Goal: Information Seeking & Learning: Learn about a topic

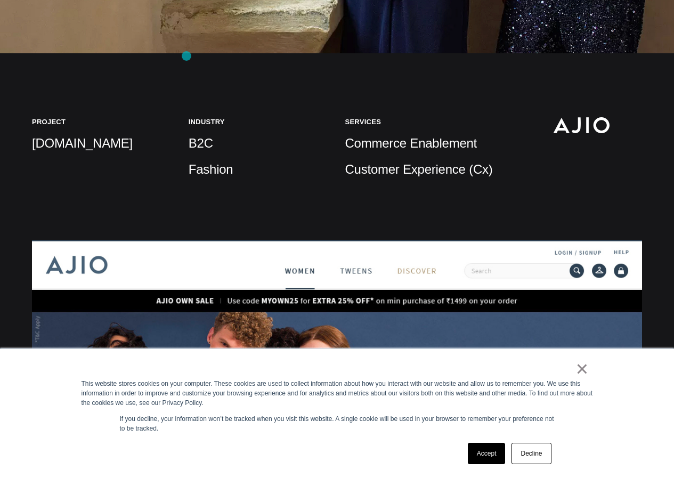
scroll to position [586, 0]
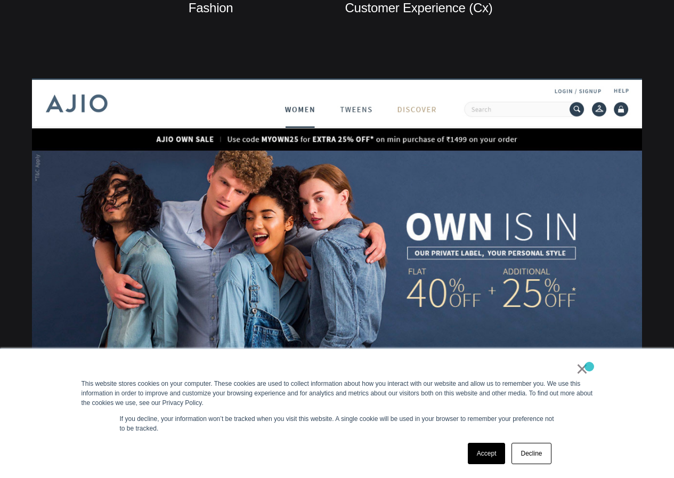
click at [589, 366] on div "× This website stores cookies on your computer. These cookies are used to colle…" at bounding box center [337, 413] width 532 height 129
click at [579, 373] on link "×" at bounding box center [582, 369] width 13 height 10
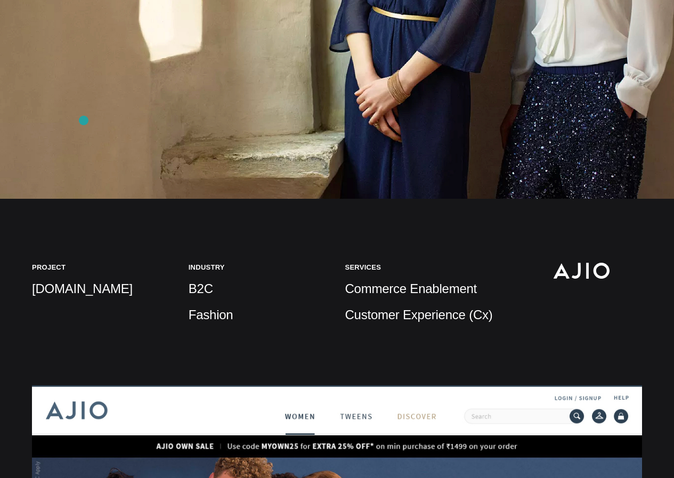
scroll to position [426, 0]
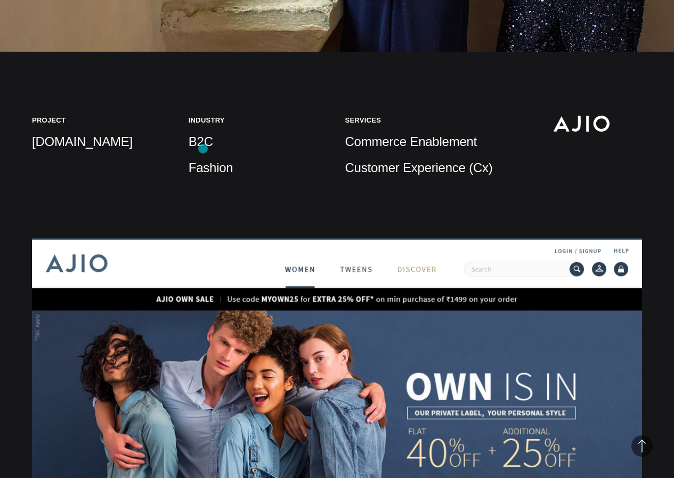
click at [203, 149] on p "B2C" at bounding box center [258, 141] width 141 height 17
drag, startPoint x: 94, startPoint y: 151, endPoint x: 43, endPoint y: 143, distance: 52.3
click at [43, 143] on p "[DOMAIN_NAME]" at bounding box center [102, 141] width 141 height 17
click at [239, 176] on p "Fashion" at bounding box center [258, 167] width 141 height 17
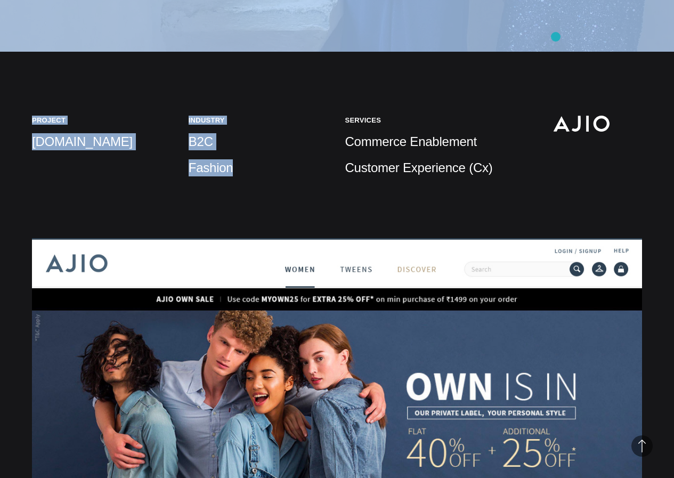
drag, startPoint x: 373, startPoint y: 100, endPoint x: 579, endPoint y: 33, distance: 216.0
click at [579, 33] on section "Client Ajio Client Ajio Project [DOMAIN_NAME] Industry B2C Fashion Services Com…" at bounding box center [337, 51] width 674 height 955
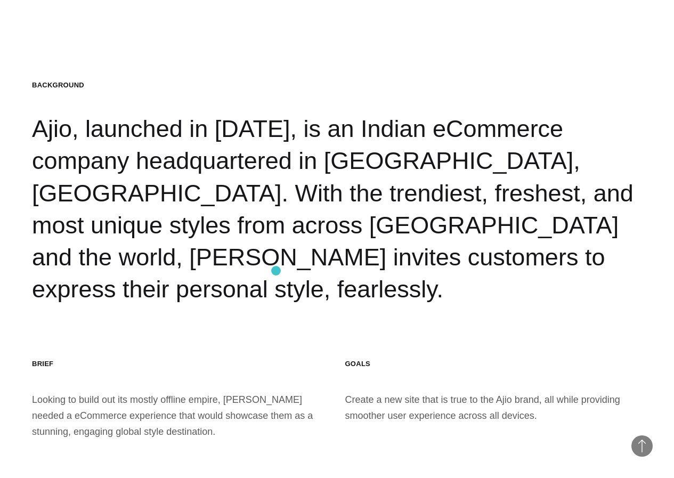
scroll to position [1118, 0]
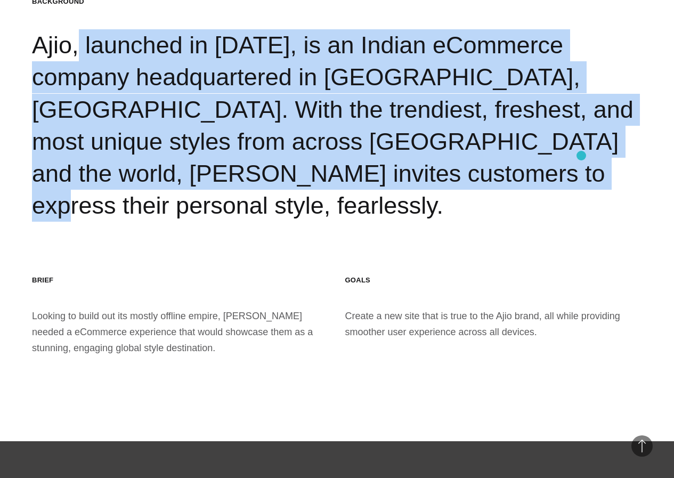
drag, startPoint x: 26, startPoint y: 51, endPoint x: 568, endPoint y: 163, distance: 553.1
click at [579, 157] on section "Background Ajio, launched in [DATE], is an Indian eCommerce company headquarter…" at bounding box center [337, 177] width 674 height 530
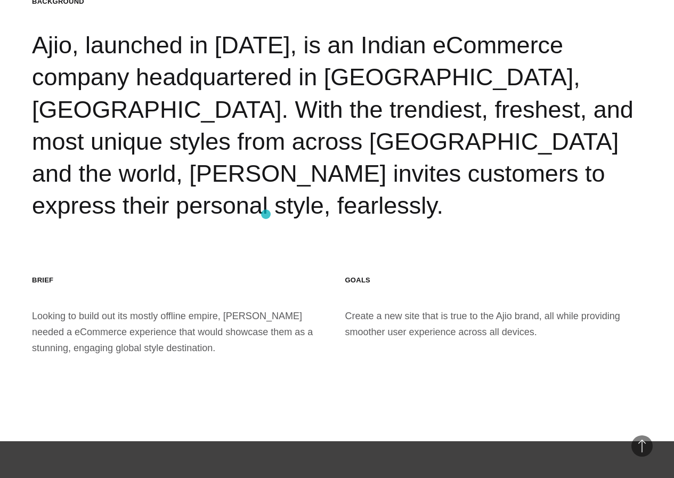
click at [266, 215] on section "Background Ajio, launched in [DATE], is an Indian eCommerce company headquarter…" at bounding box center [337, 177] width 674 height 530
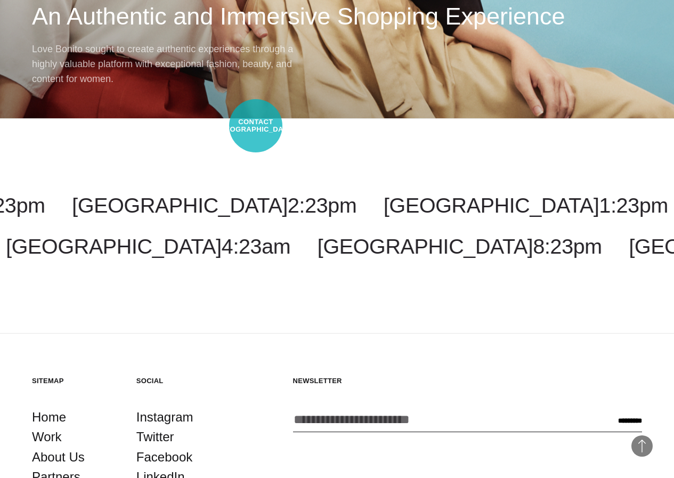
scroll to position [6364, 0]
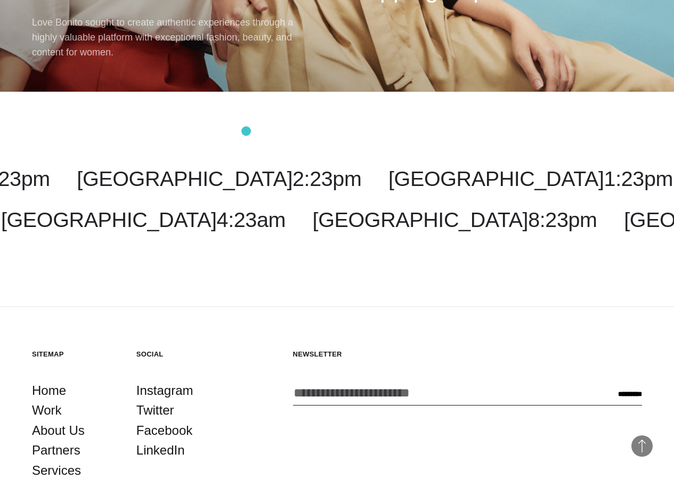
click at [246, 131] on div "[GEOGRAPHIC_DATA] 1:23pm Malaysia 3:23am [US_STATE] 3:23pm [GEOGRAPHIC_DATA] 3:…" at bounding box center [337, 199] width 674 height 215
click at [344, 307] on footer "Back to Top Sitemap Home Work About Us Partners Services Industries Contact Soc…" at bounding box center [337, 468] width 674 height 323
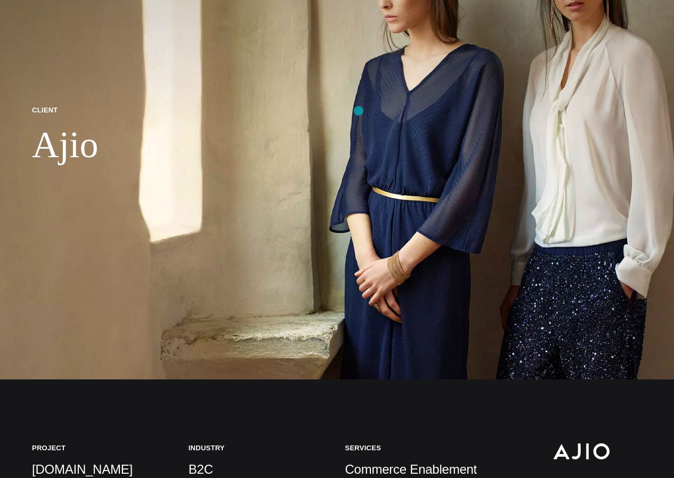
scroll to position [0, 0]
